Goal: Task Accomplishment & Management: Manage account settings

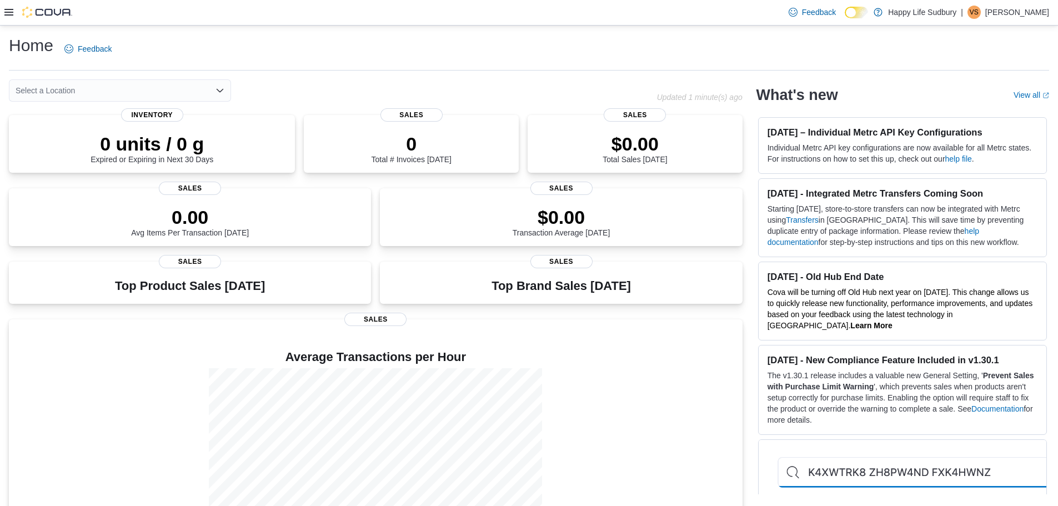
click at [9, 12] on icon at bounding box center [8, 12] width 9 height 7
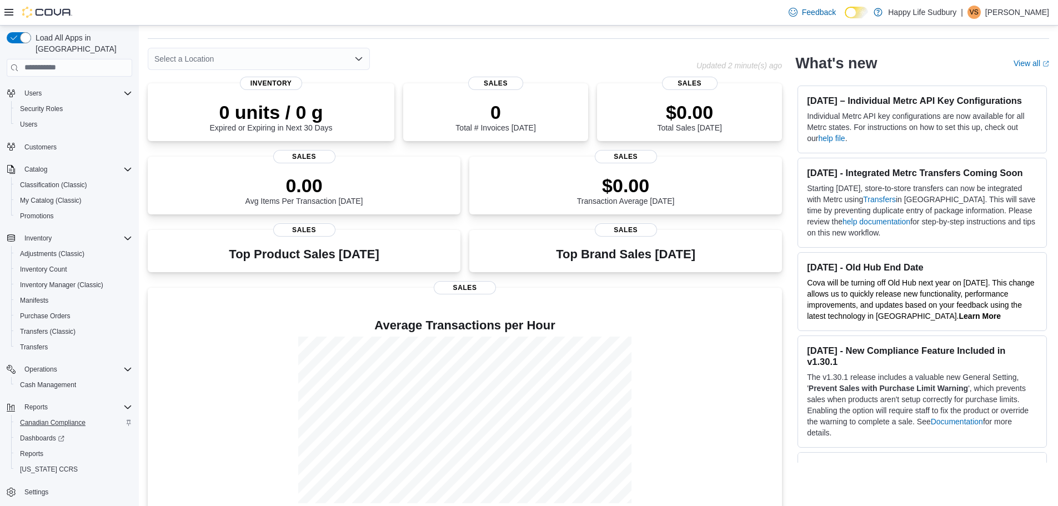
scroll to position [49, 0]
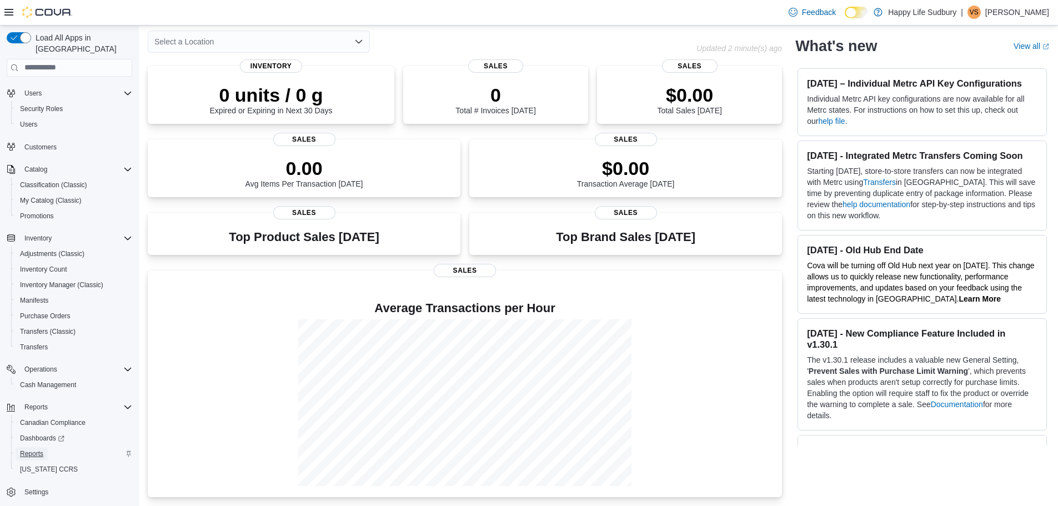
click at [42, 447] on span "Reports" at bounding box center [31, 453] width 23 height 13
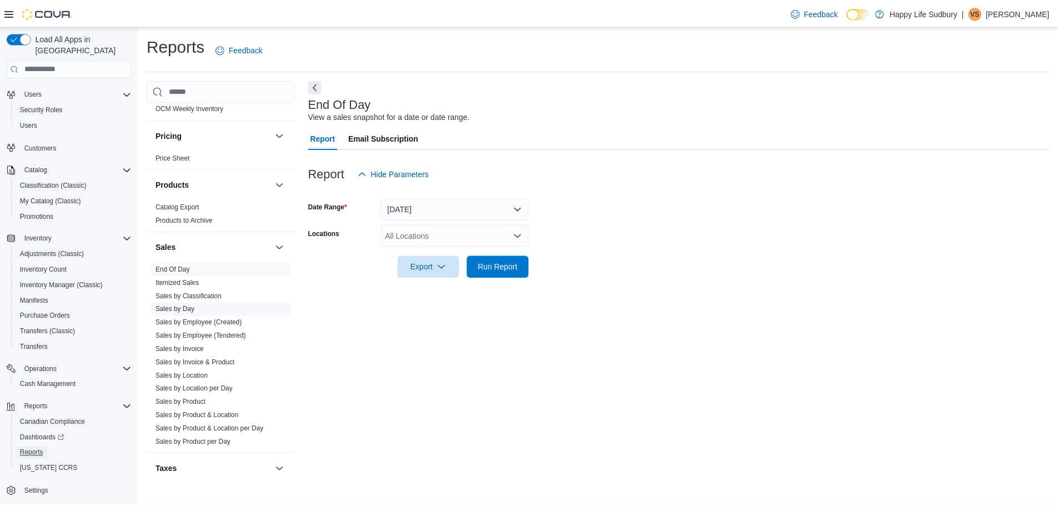
scroll to position [790, 0]
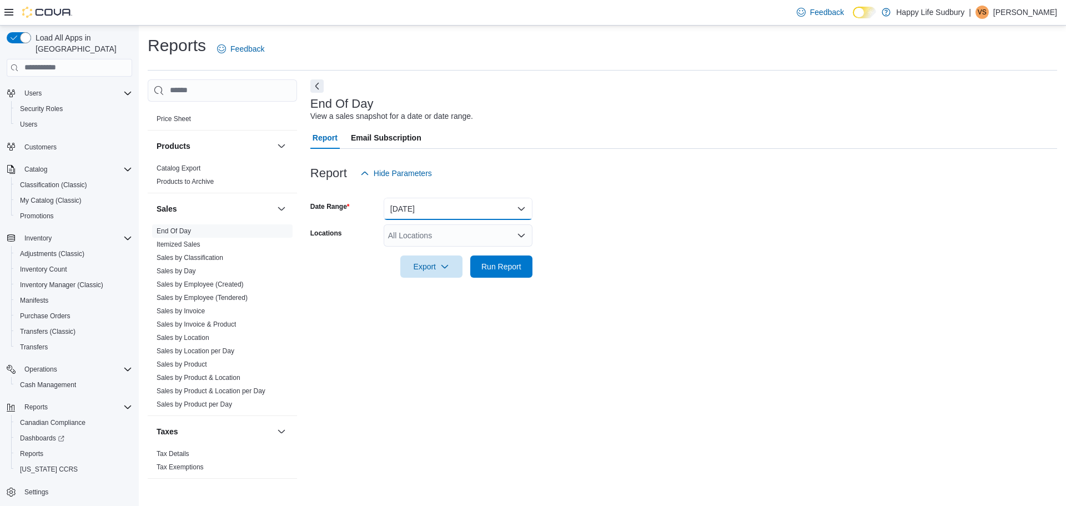
click at [424, 214] on button "[DATE]" at bounding box center [458, 209] width 149 height 22
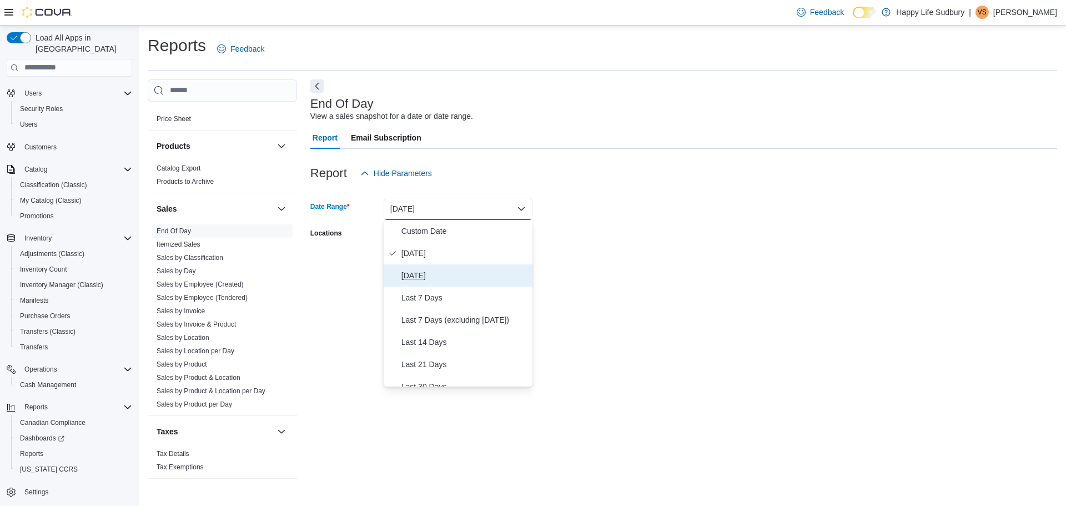
click at [443, 280] on span "[DATE]" at bounding box center [465, 275] width 127 height 13
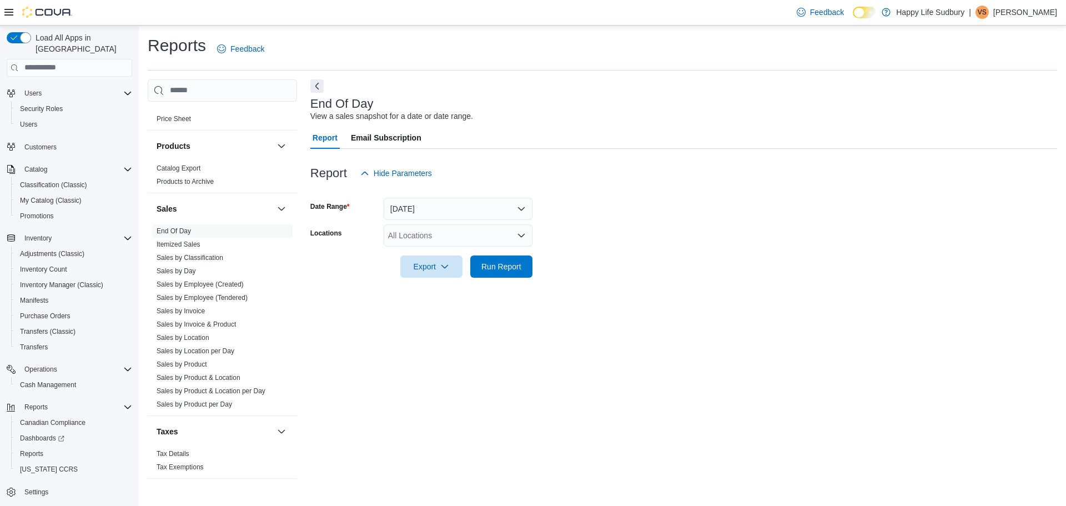
drag, startPoint x: 599, startPoint y: 242, endPoint x: 563, endPoint y: 249, distance: 36.8
click at [599, 242] on form "Date Range [DATE] Locations All Locations Export Run Report" at bounding box center [683, 230] width 747 height 93
click at [469, 236] on div "All Locations" at bounding box center [458, 235] width 149 height 22
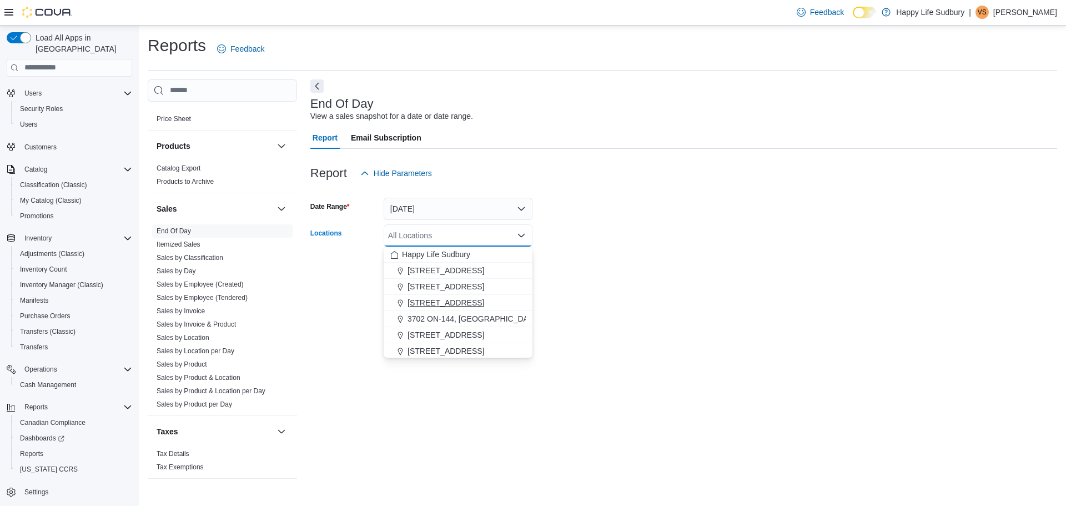
click at [484, 305] on span "[STREET_ADDRESS]" at bounding box center [446, 302] width 77 height 11
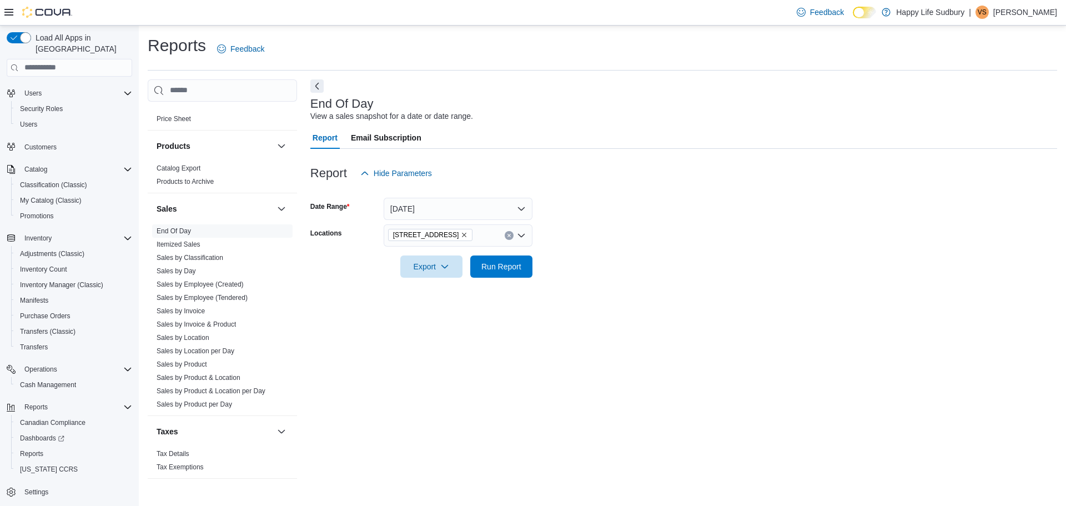
drag, startPoint x: 617, startPoint y: 263, endPoint x: 541, endPoint y: 273, distance: 76.3
click at [614, 263] on form "Date Range [DATE] Locations [STREET_ADDRESS] Export Run Report" at bounding box center [683, 230] width 747 height 93
click at [501, 256] on span "Run Report" at bounding box center [501, 266] width 49 height 22
click at [426, 267] on span "Export" at bounding box center [427, 266] width 49 height 22
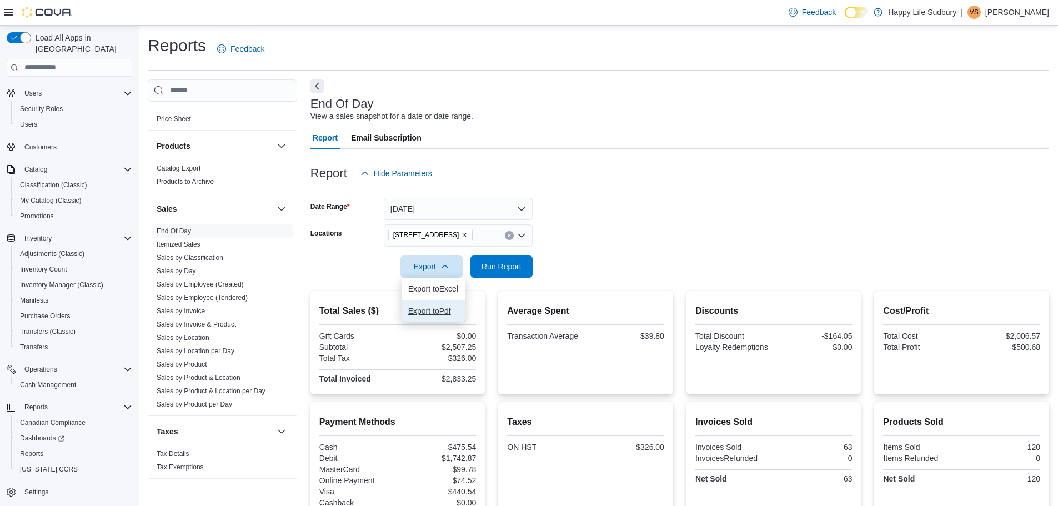
click at [440, 312] on span "Export to Pdf" at bounding box center [433, 311] width 50 height 9
click at [49, 380] on span "Cash Management" at bounding box center [48, 384] width 56 height 9
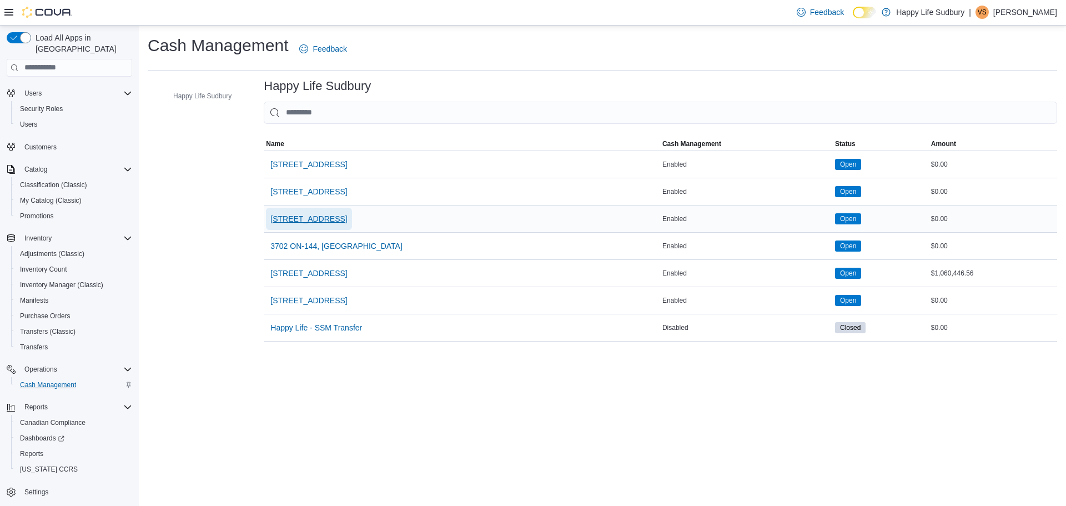
click at [347, 222] on span "[STREET_ADDRESS]" at bounding box center [308, 218] width 77 height 11
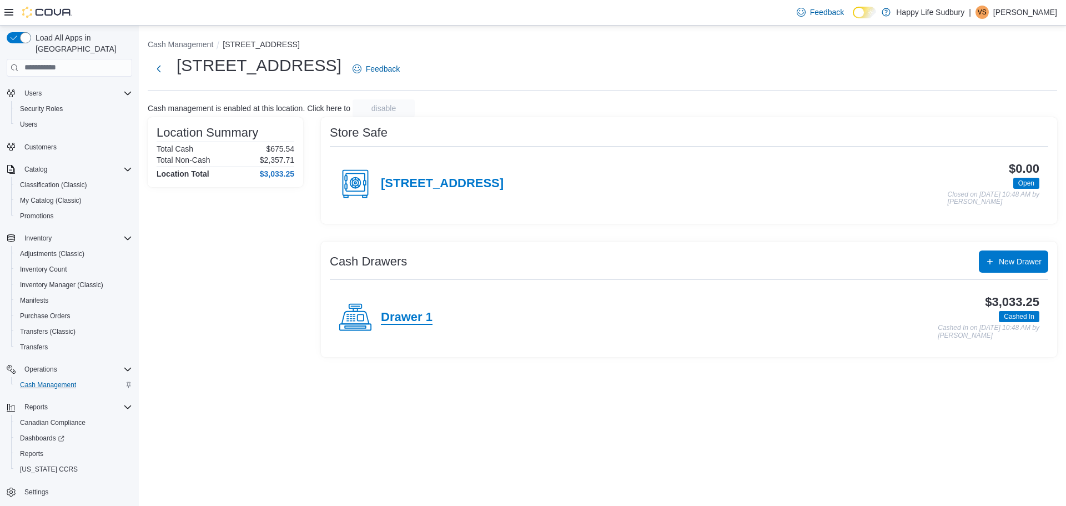
click at [402, 312] on h4 "Drawer 1" at bounding box center [407, 317] width 52 height 14
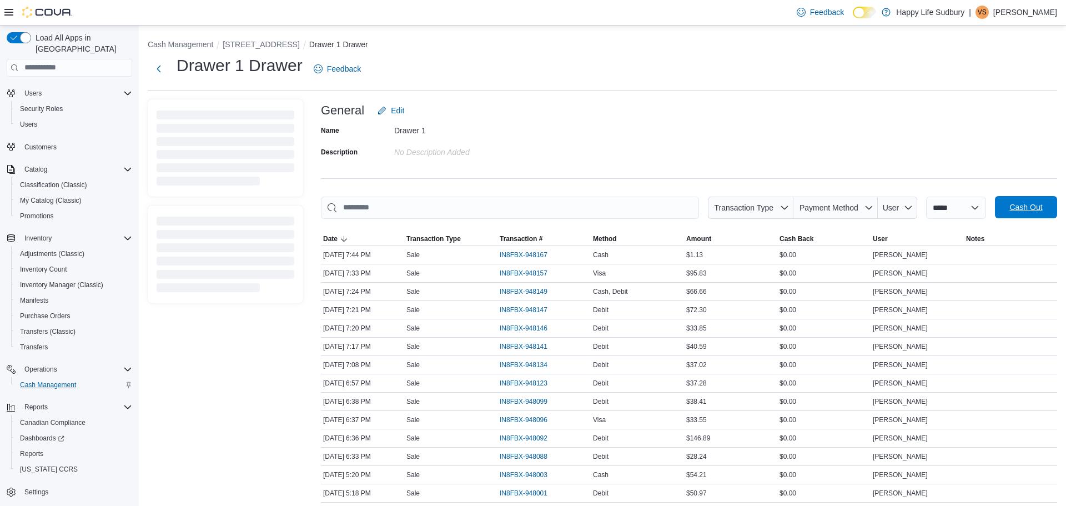
click at [1048, 216] on span "Cash Out" at bounding box center [1026, 207] width 49 height 22
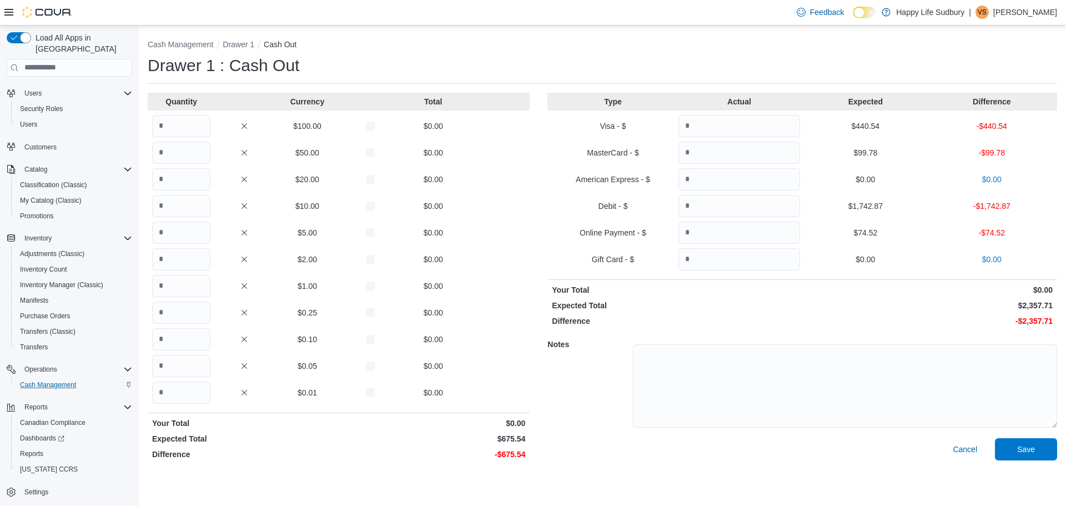
click at [1042, 209] on p "-$1,742.87" at bounding box center [992, 206] width 122 height 11
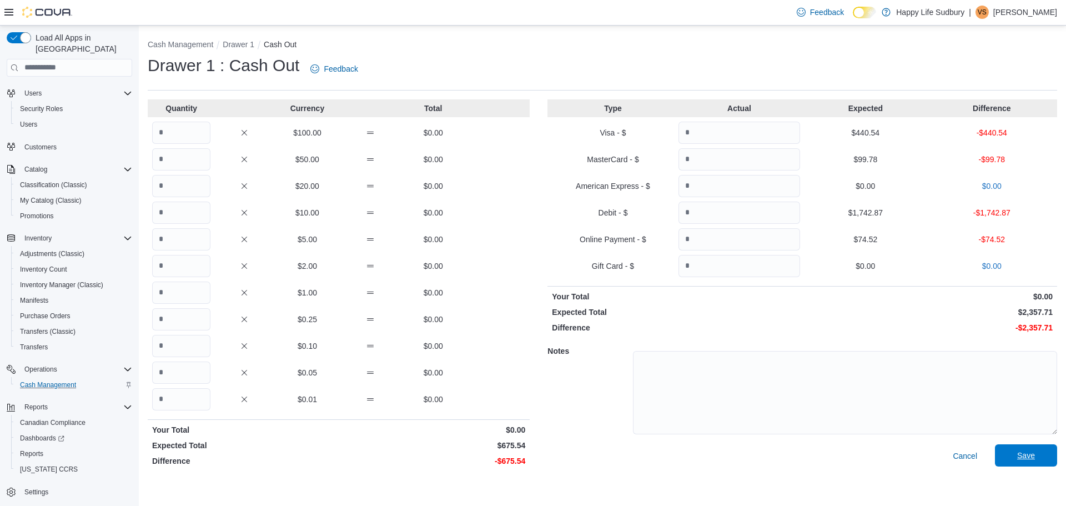
click at [1015, 454] on span "Save" at bounding box center [1026, 455] width 49 height 22
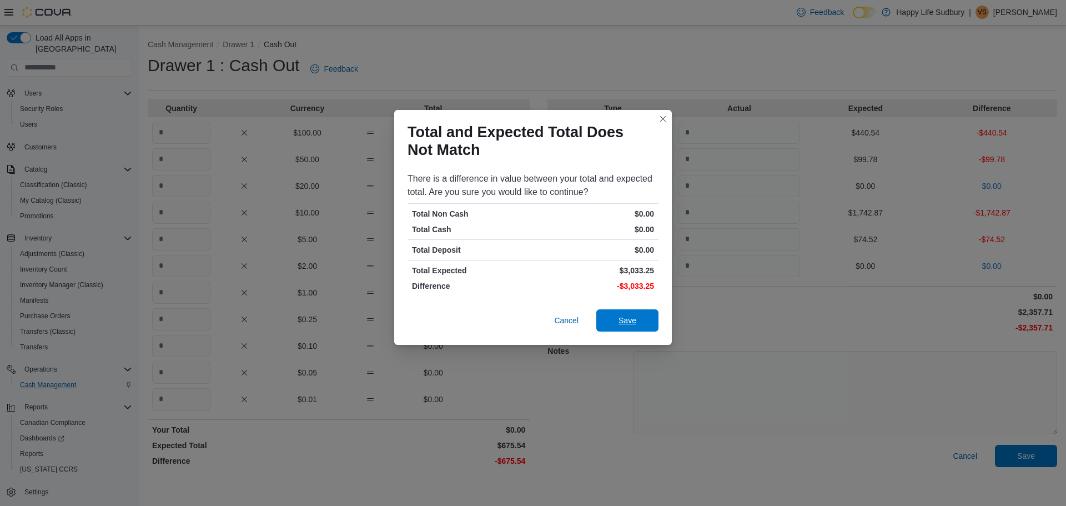
click at [624, 318] on span "Save" at bounding box center [628, 320] width 18 height 11
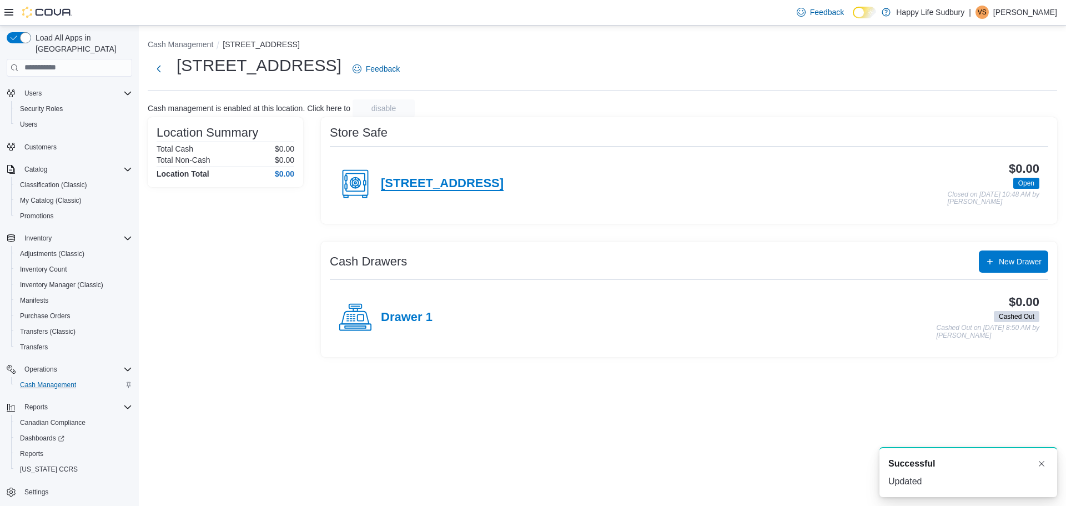
click at [504, 182] on h4 "[STREET_ADDRESS]" at bounding box center [442, 184] width 123 height 14
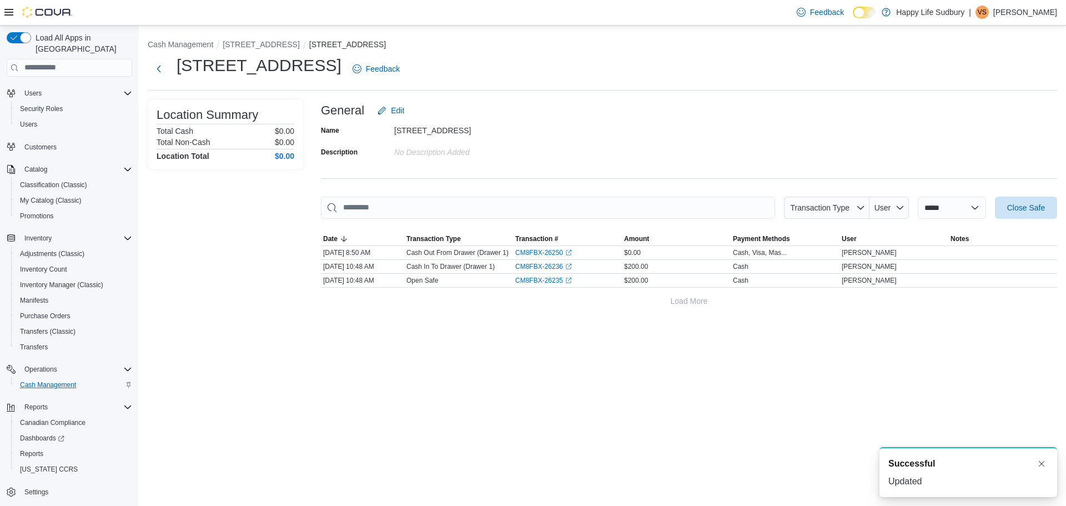
click at [1046, 189] on div "**********" at bounding box center [689, 205] width 736 height 213
click at [1044, 209] on span "Close Safe" at bounding box center [1027, 207] width 38 height 11
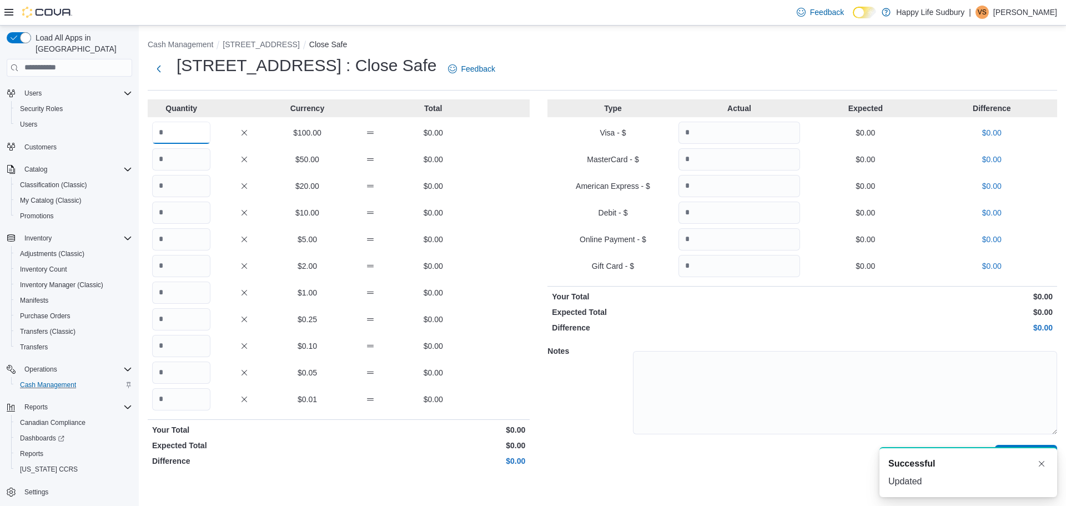
click at [180, 128] on input "Quantity" at bounding box center [181, 133] width 58 height 22
type input "*"
click at [1055, 463] on div "A new notification appears Successful Updated" at bounding box center [969, 472] width 178 height 50
click at [1044, 463] on button "Dismiss toast" at bounding box center [1041, 463] width 13 height 13
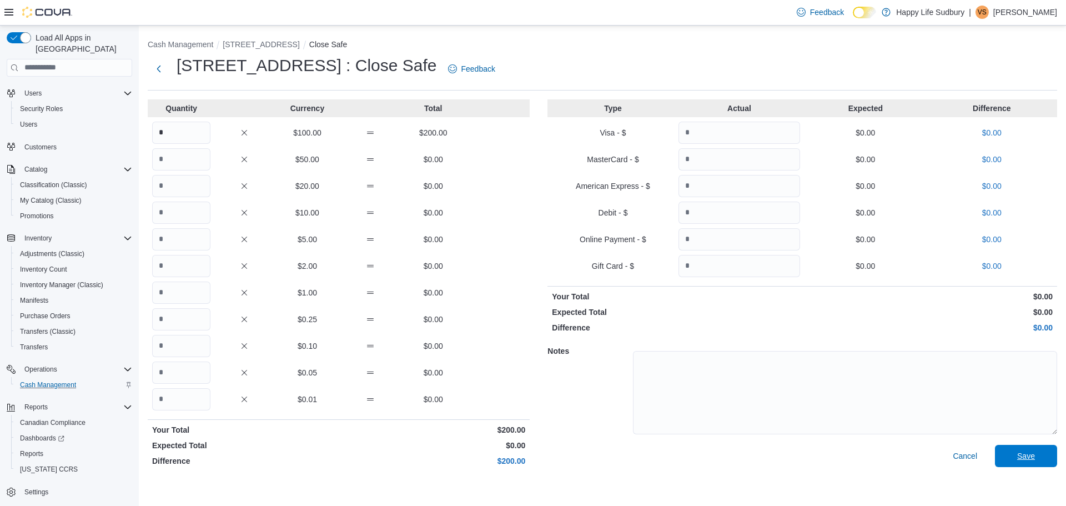
click at [1037, 449] on span "Save" at bounding box center [1026, 456] width 49 height 22
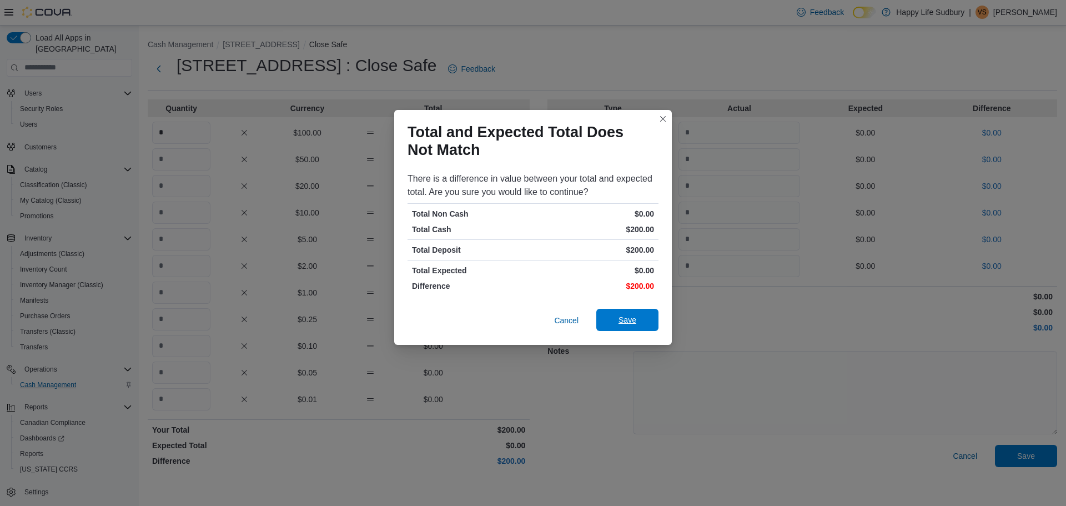
click at [602, 320] on button "Save" at bounding box center [628, 320] width 62 height 22
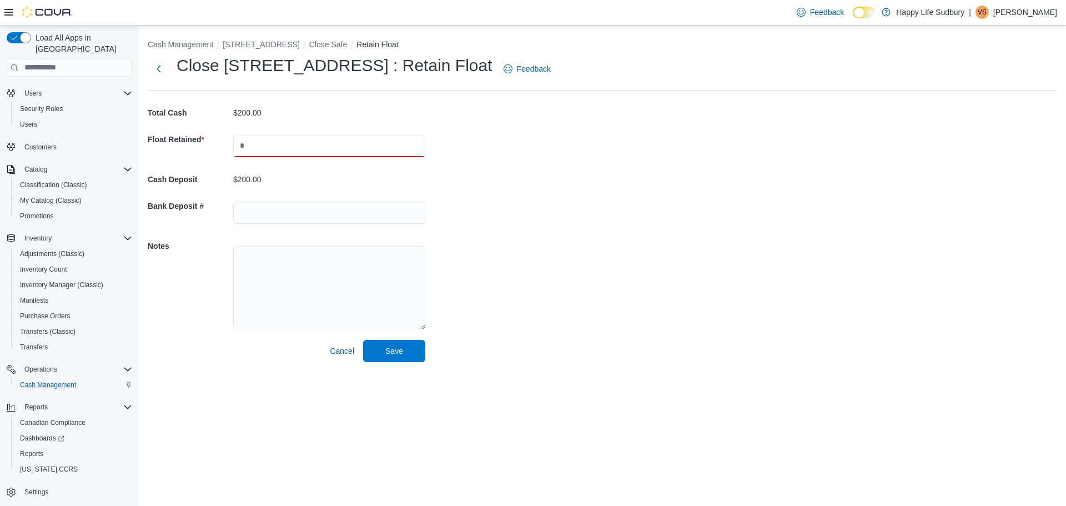
click at [294, 153] on input "text" at bounding box center [329, 146] width 192 height 22
type input "******"
click at [396, 353] on span "Save" at bounding box center [394, 350] width 18 height 11
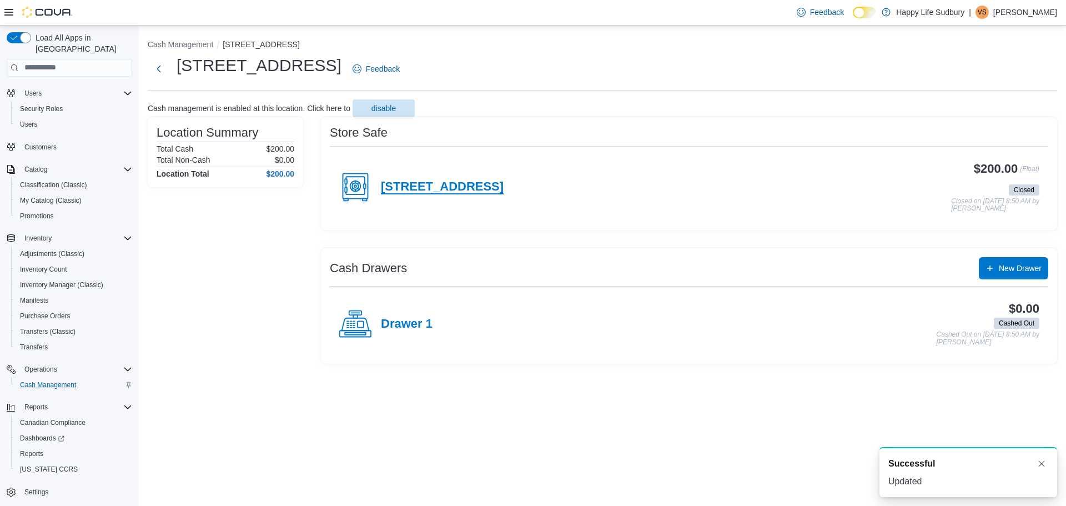
click at [414, 182] on h4 "[STREET_ADDRESS]" at bounding box center [442, 187] width 123 height 14
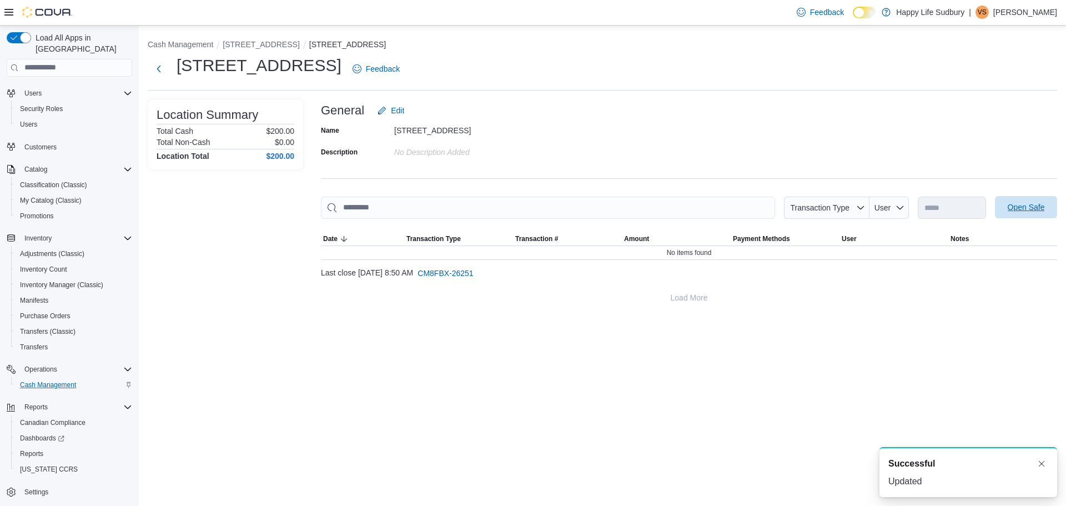
click at [1044, 217] on span "Open Safe" at bounding box center [1026, 207] width 49 height 22
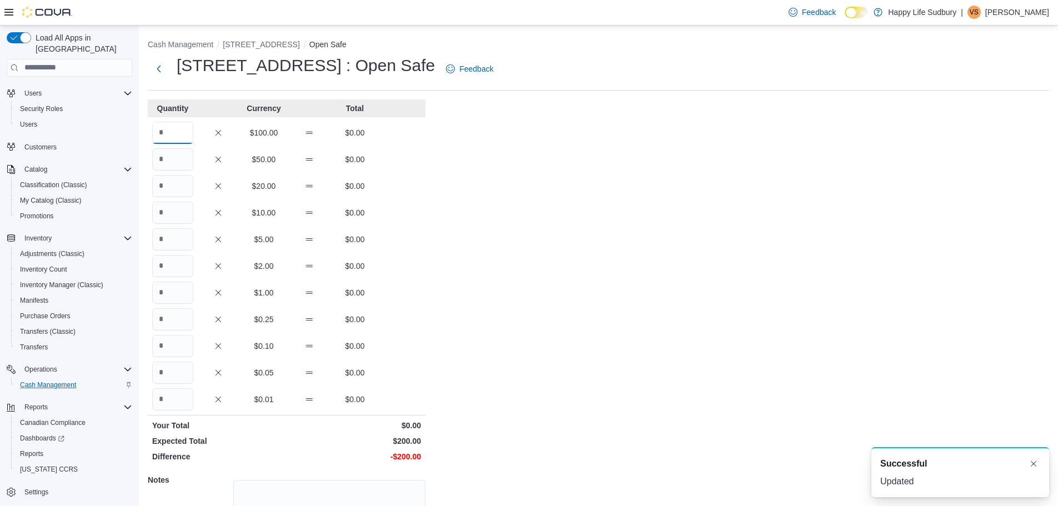
click at [179, 138] on input "Quantity" at bounding box center [172, 133] width 41 height 22
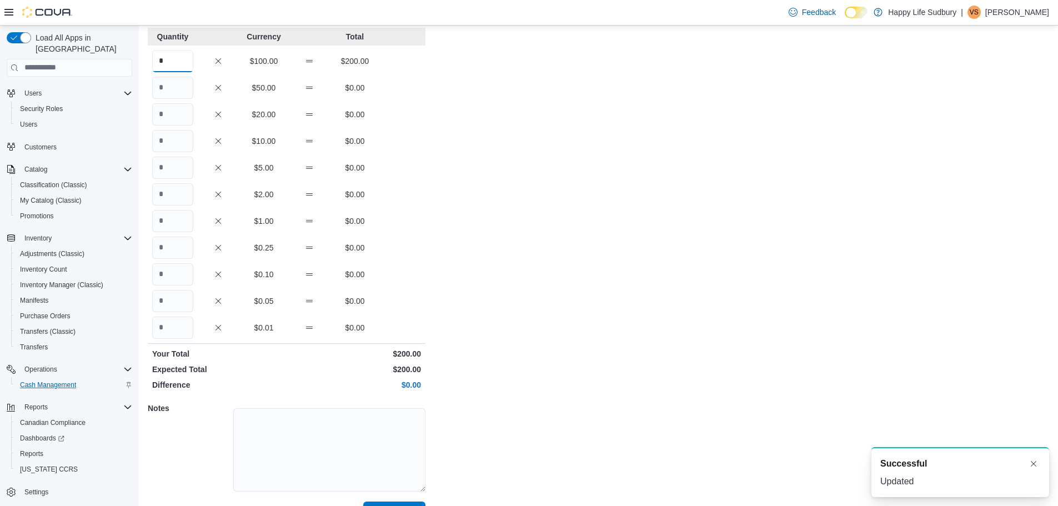
scroll to position [99, 0]
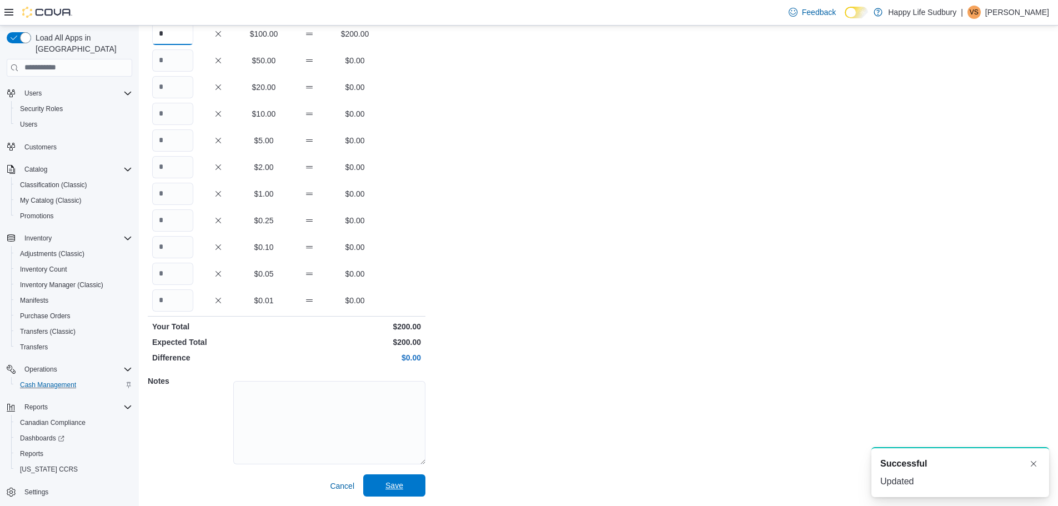
type input "*"
click at [417, 489] on span "Save" at bounding box center [394, 485] width 49 height 22
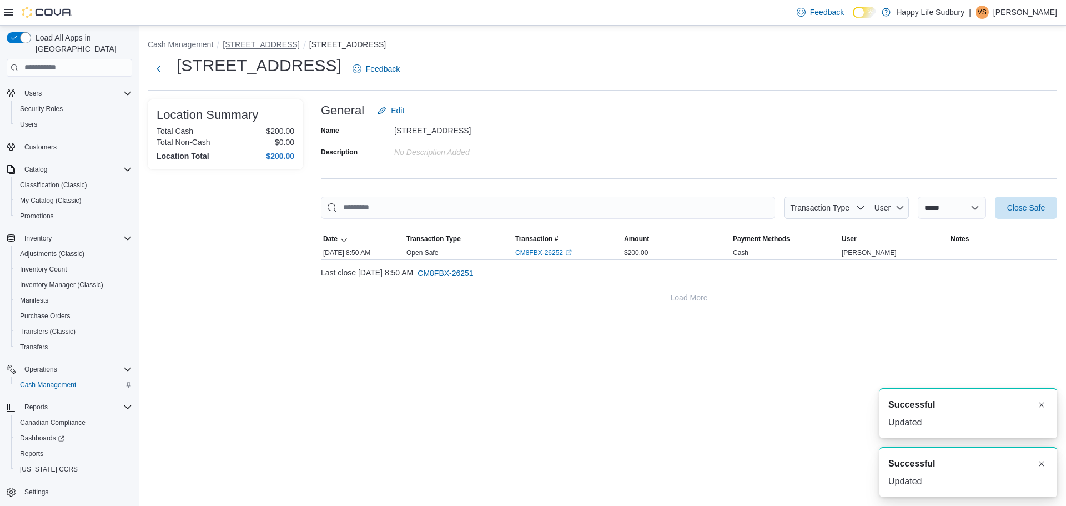
click at [297, 46] on button "[STREET_ADDRESS]" at bounding box center [261, 44] width 77 height 9
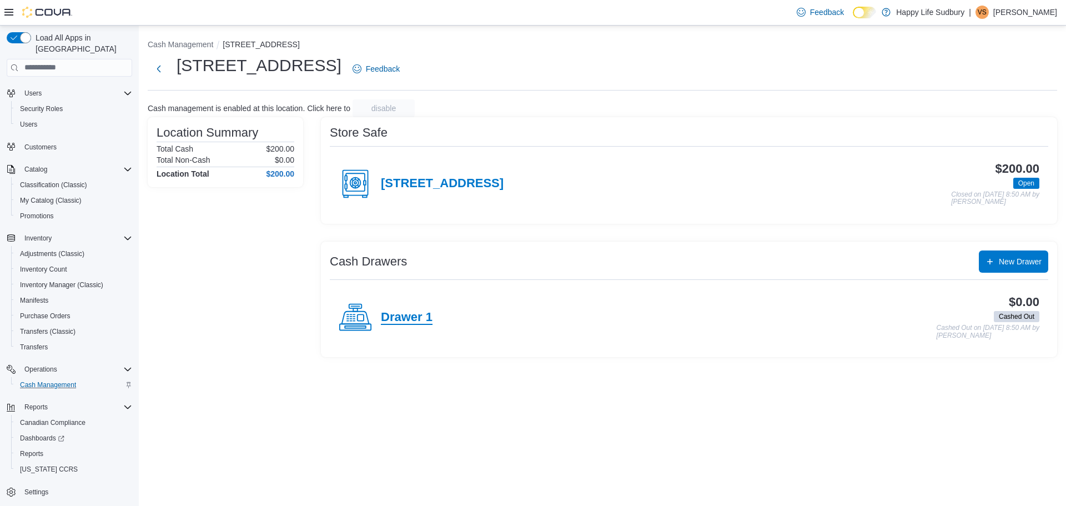
click at [412, 320] on h4 "Drawer 1" at bounding box center [407, 317] width 52 height 14
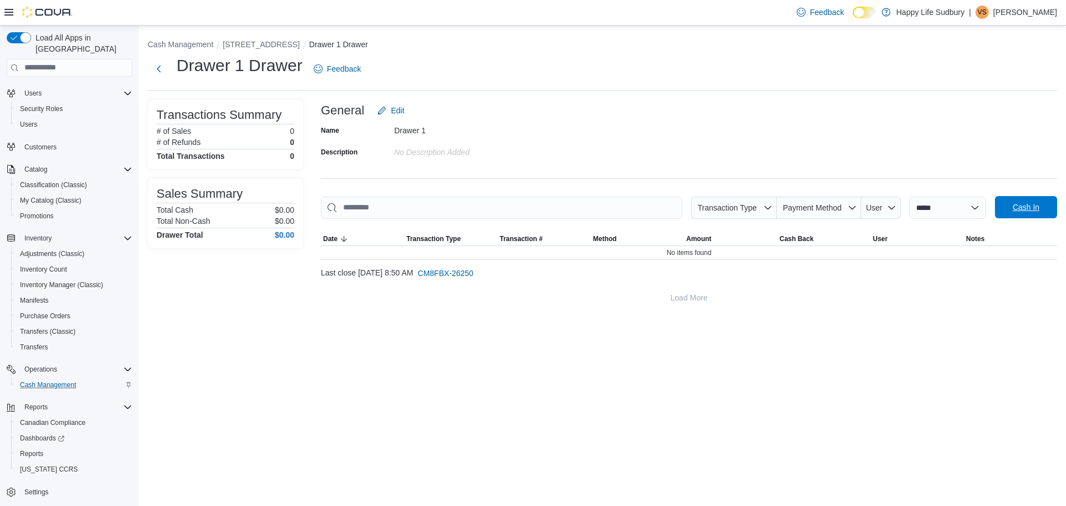
click at [1040, 199] on span "Cash In" at bounding box center [1026, 207] width 49 height 22
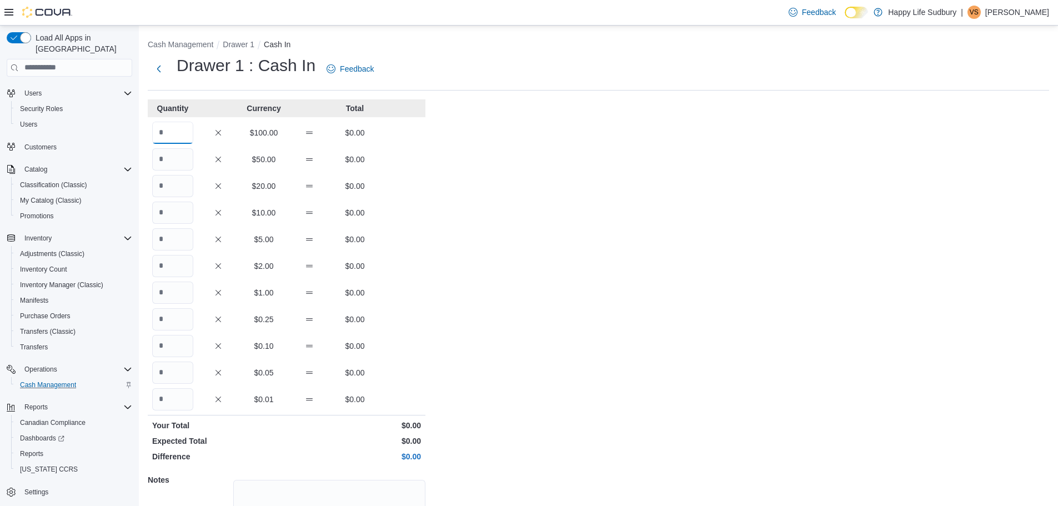
click at [185, 132] on input "Quantity" at bounding box center [172, 133] width 41 height 22
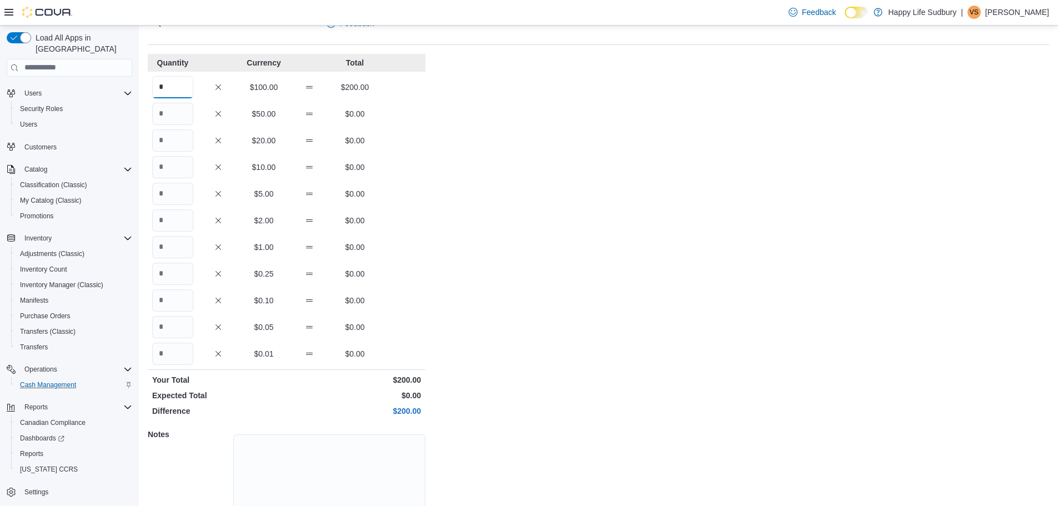
scroll to position [99, 0]
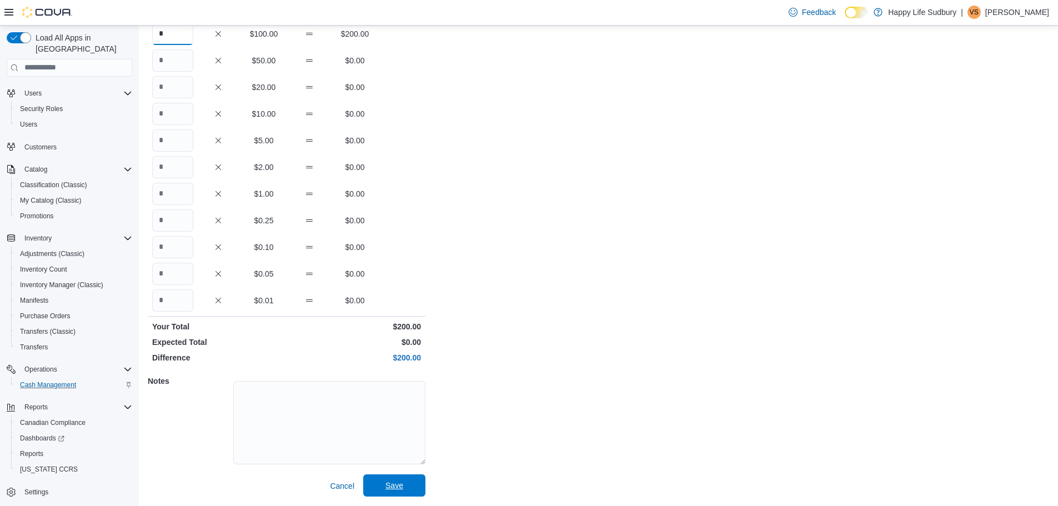
type input "*"
click at [407, 480] on span "Save" at bounding box center [394, 485] width 49 height 22
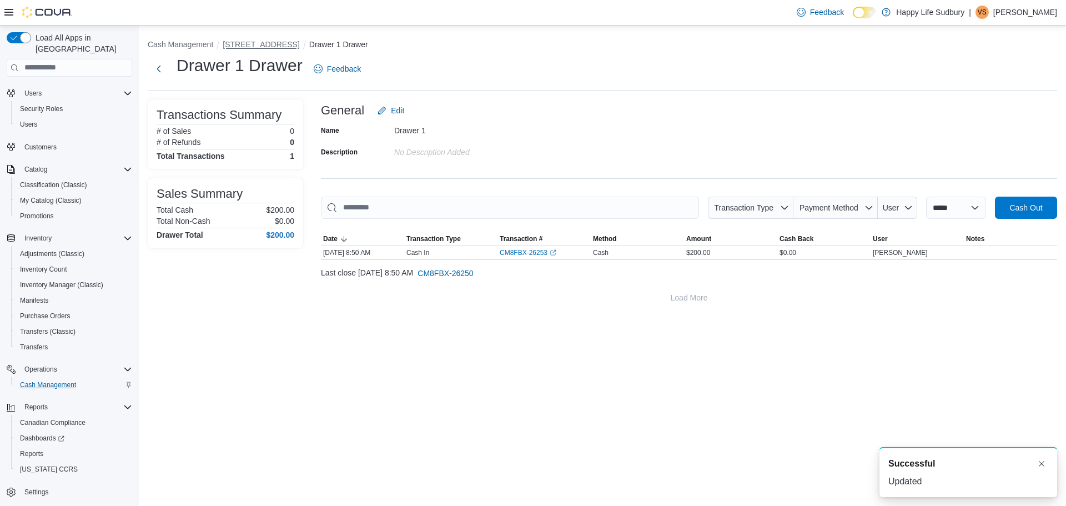
click at [260, 46] on button "[STREET_ADDRESS]" at bounding box center [261, 44] width 77 height 9
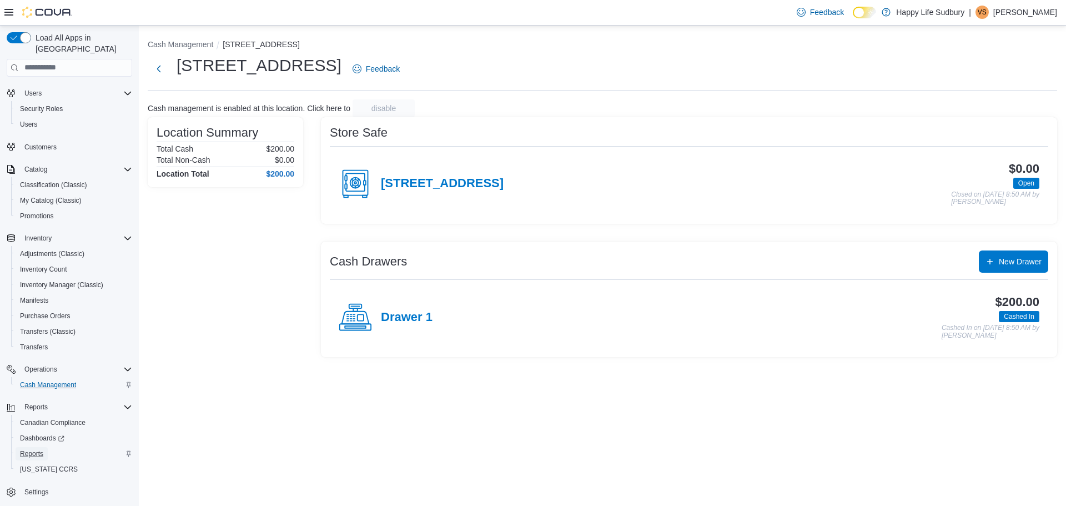
click at [29, 449] on span "Reports" at bounding box center [31, 453] width 23 height 9
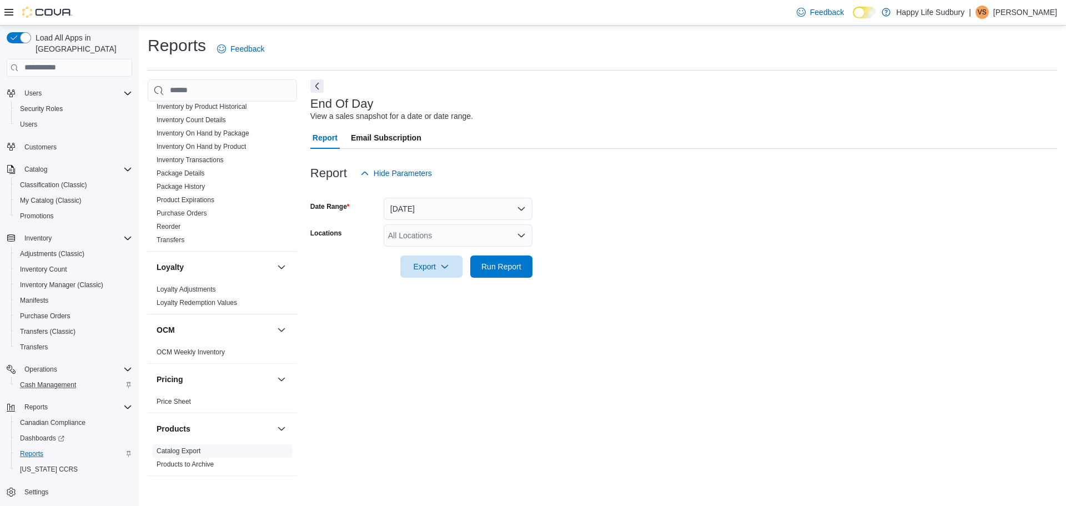
scroll to position [457, 0]
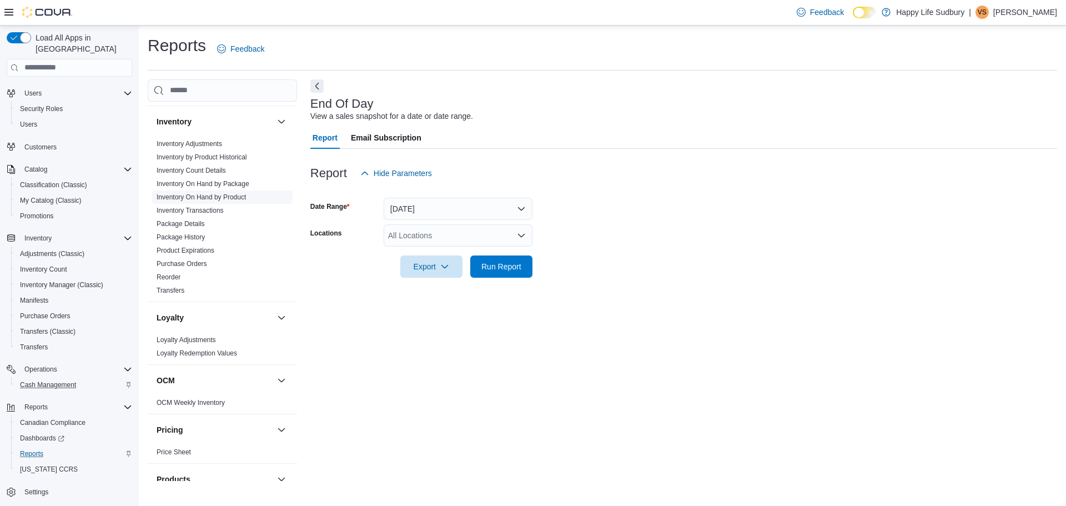
click at [228, 193] on link "Inventory On Hand by Product" at bounding box center [201, 197] width 89 height 8
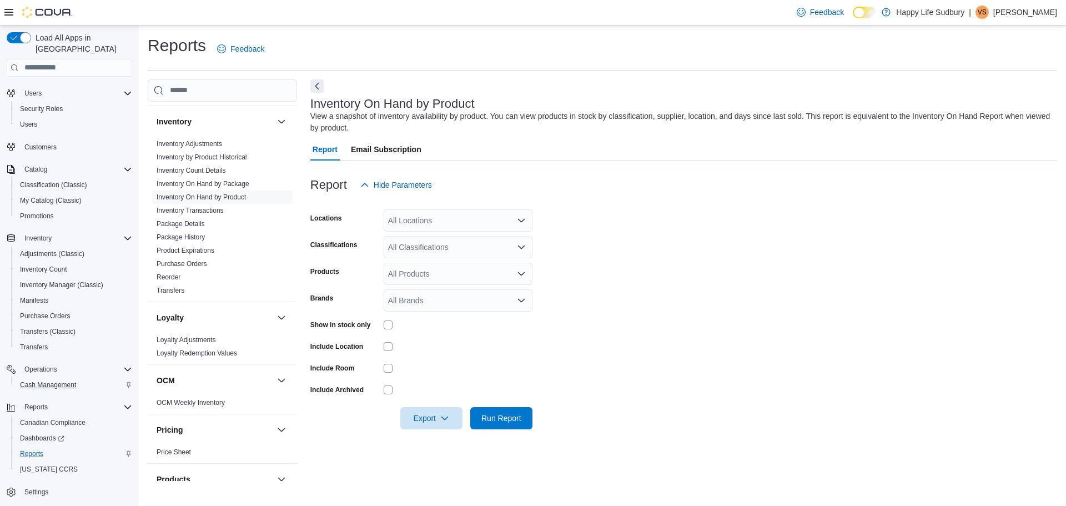
click at [432, 218] on div "All Locations" at bounding box center [458, 220] width 149 height 22
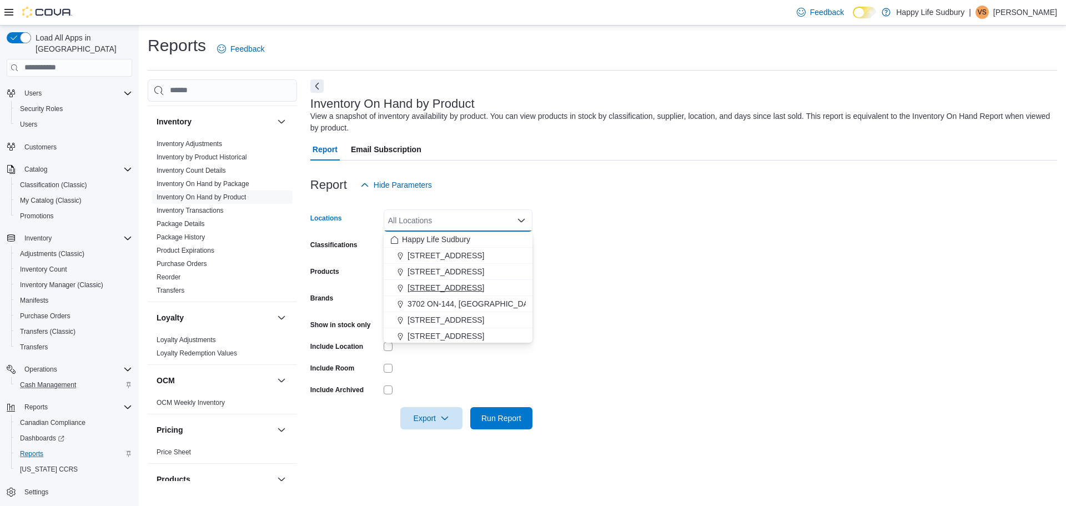
click at [484, 289] on span "[STREET_ADDRESS]" at bounding box center [446, 287] width 77 height 11
drag, startPoint x: 645, startPoint y: 238, endPoint x: 580, endPoint y: 239, distance: 65.5
click at [644, 238] on form "Locations [STREET_ADDRESS] Combo box. Selected. [STREET_ADDRESS]. Press Backspa…" at bounding box center [683, 312] width 747 height 233
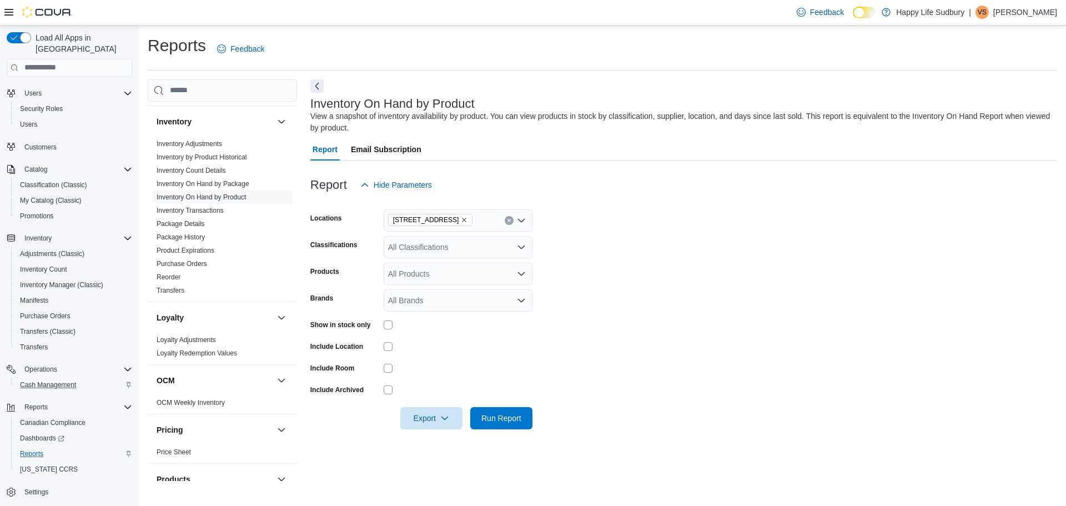
click at [508, 239] on div "All Classifications" at bounding box center [458, 247] width 149 height 22
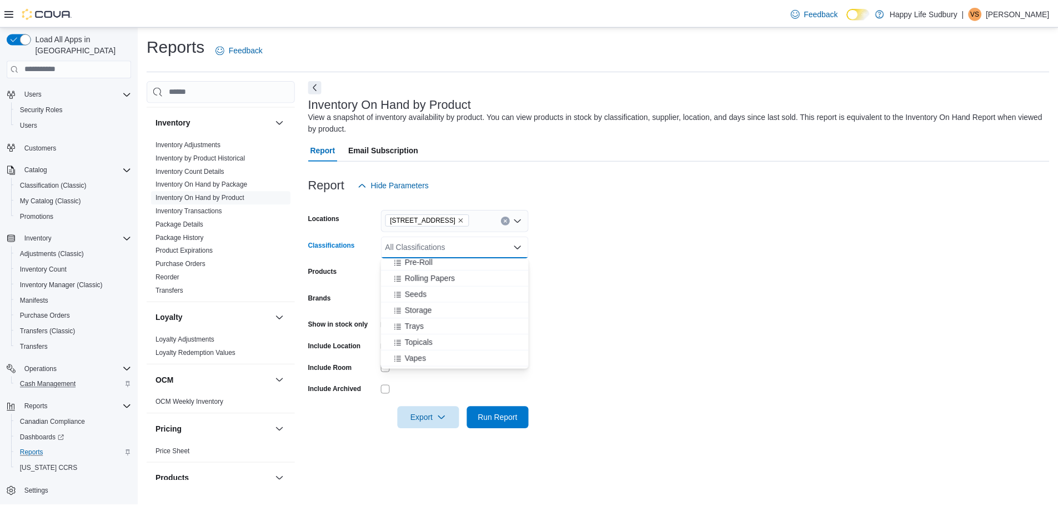
scroll to position [222, 0]
click at [437, 319] on div "Pre-Roll" at bounding box center [458, 317] width 136 height 11
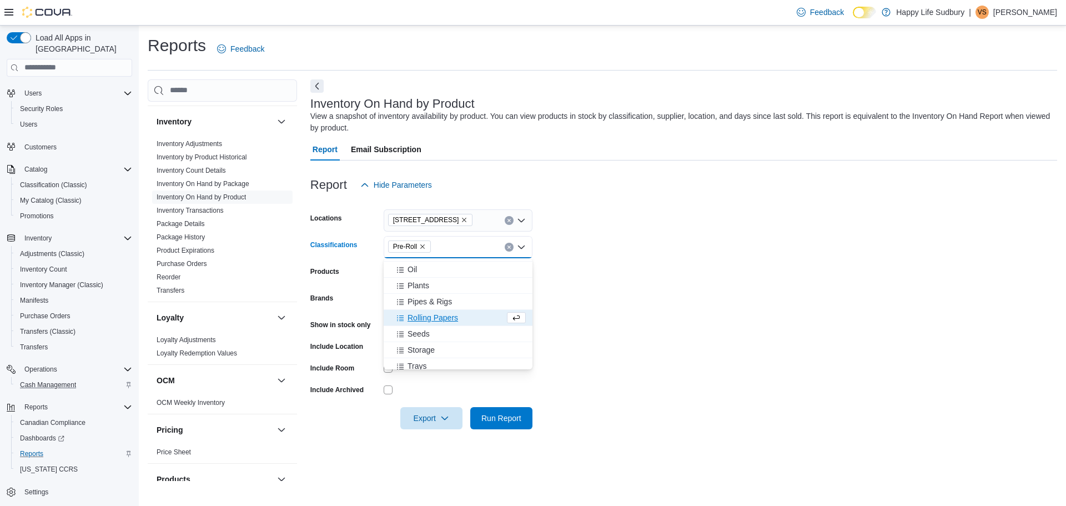
click at [629, 269] on form "Locations [STREET_ADDRESS] Classifications Pre-Roll Combo box. Selected. Pre-Ro…" at bounding box center [683, 312] width 747 height 233
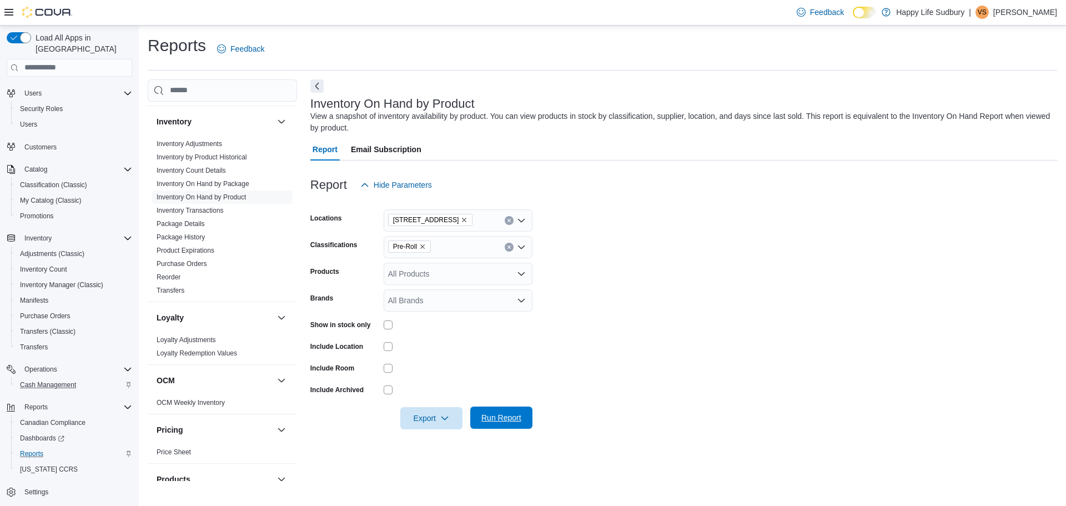
click at [501, 412] on span "Run Report" at bounding box center [501, 418] width 49 height 22
click at [442, 418] on icon "button" at bounding box center [440, 417] width 9 height 9
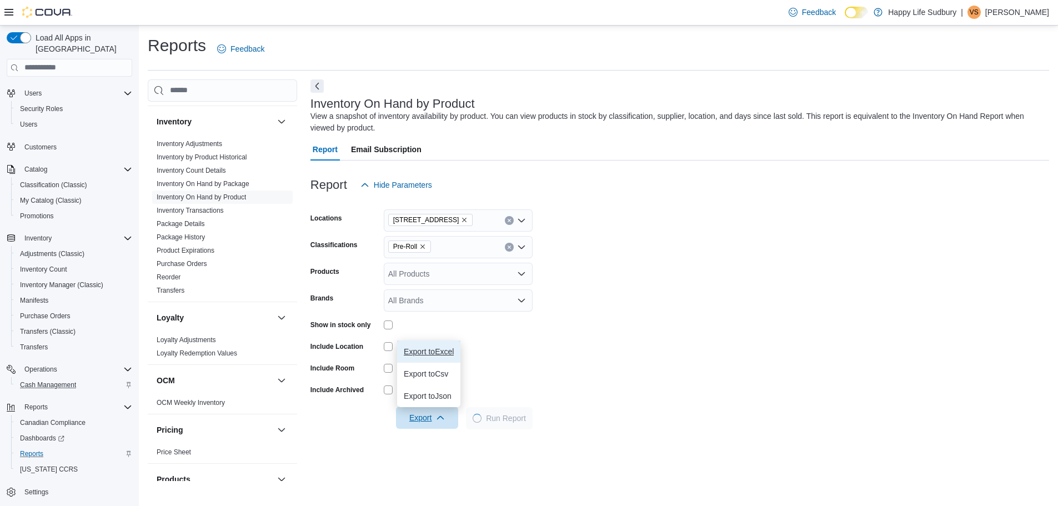
click at [454, 352] on span "Export to Excel" at bounding box center [429, 351] width 50 height 9
